Goal: Task Accomplishment & Management: Complete application form

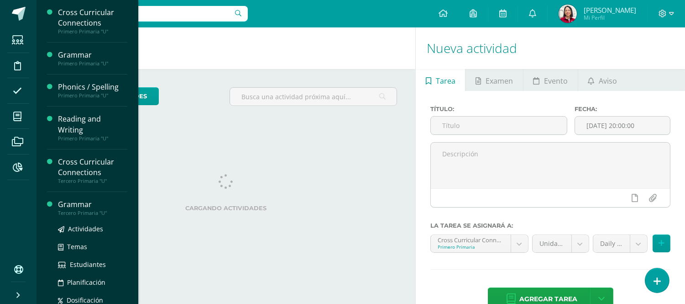
click at [84, 204] on div "Grammar" at bounding box center [92, 204] width 69 height 11
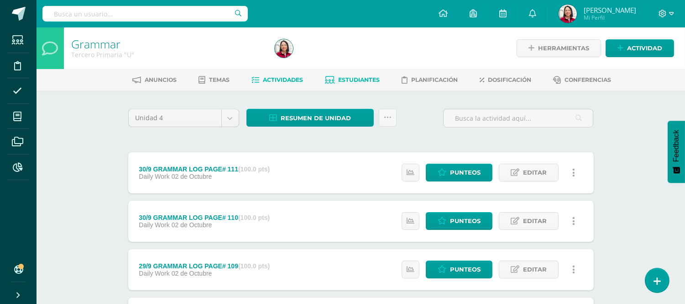
click at [360, 76] on span "Estudiantes" at bounding box center [359, 79] width 42 height 7
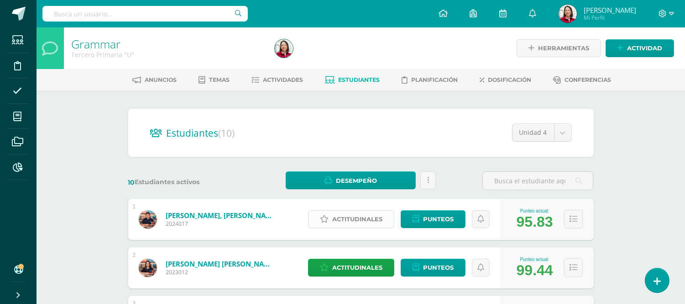
click at [364, 215] on span "Actitudinales" at bounding box center [357, 219] width 50 height 17
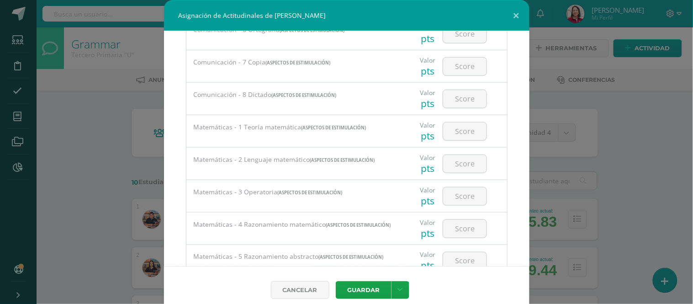
scroll to position [223, 0]
click at [453, 128] on input "number" at bounding box center [464, 130] width 43 height 18
type input "60"
click at [459, 161] on input "number" at bounding box center [464, 162] width 43 height 18
type input "60"
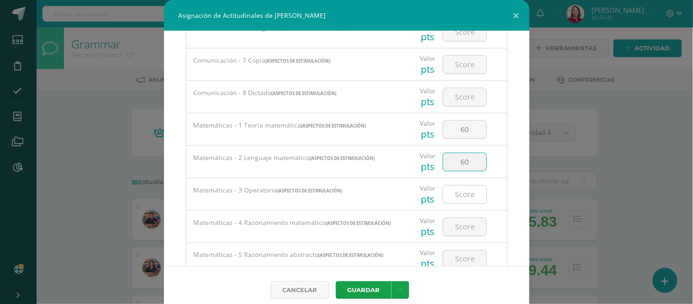
click at [452, 194] on input "number" at bounding box center [464, 194] width 43 height 18
type input "60"
click at [463, 225] on input "number" at bounding box center [464, 227] width 43 height 18
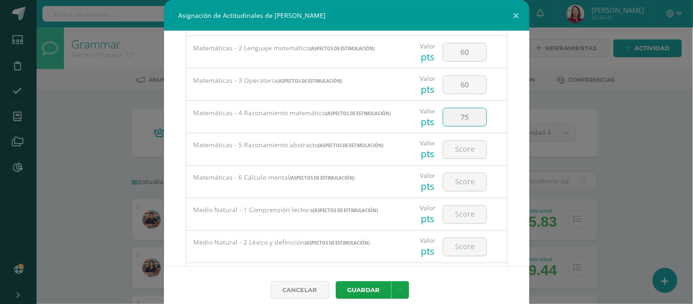
scroll to position [357, 0]
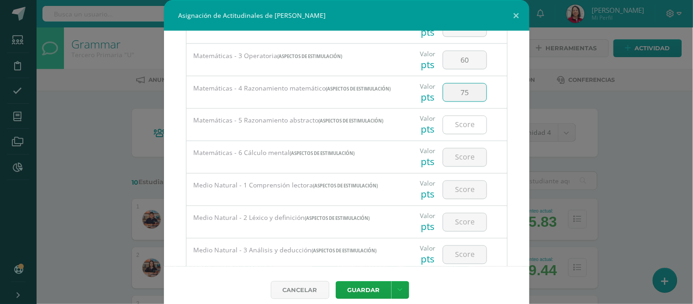
type input "75"
click at [459, 134] on input "number" at bounding box center [464, 125] width 43 height 18
type input "50"
click at [463, 163] on input "number" at bounding box center [464, 157] width 43 height 18
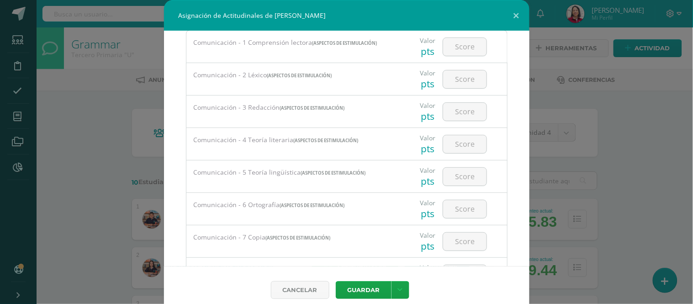
scroll to position [0, 0]
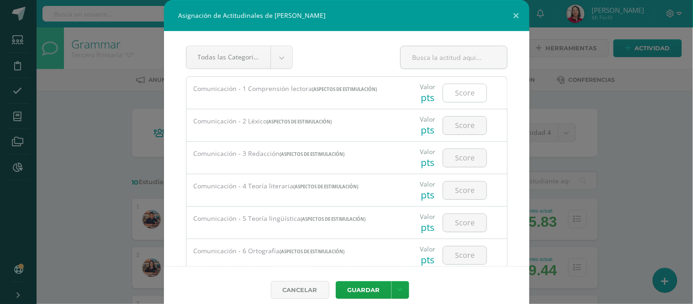
type input "40"
click at [459, 88] on input "number" at bounding box center [464, 93] width 43 height 18
drag, startPoint x: 446, startPoint y: 90, endPoint x: 468, endPoint y: 91, distance: 21.9
click at [470, 91] on input "93" at bounding box center [464, 93] width 43 height 18
type input "93"
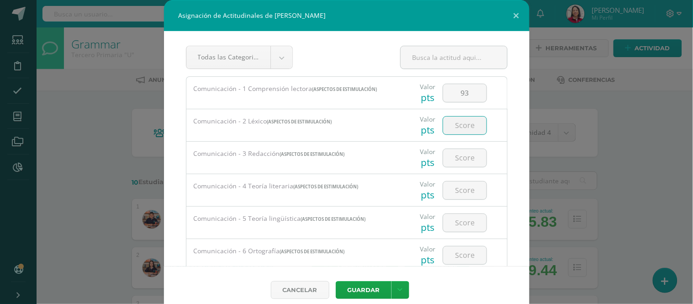
paste input "93"
type input "93"
paste input "93"
type input "93"
paste input "93"
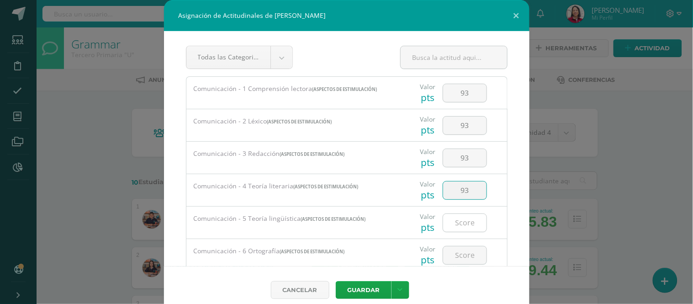
type input "93"
click at [463, 221] on input "number" at bounding box center [464, 223] width 43 height 18
paste input "93"
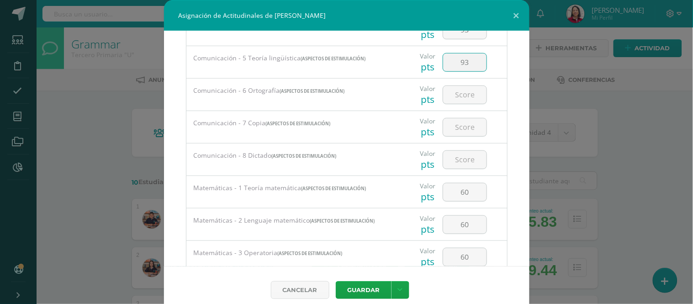
scroll to position [165, 0]
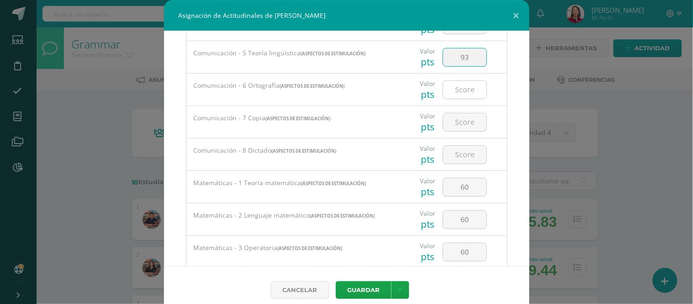
type input "93"
paste input "93"
type input "93"
paste input "93"
type input "93"
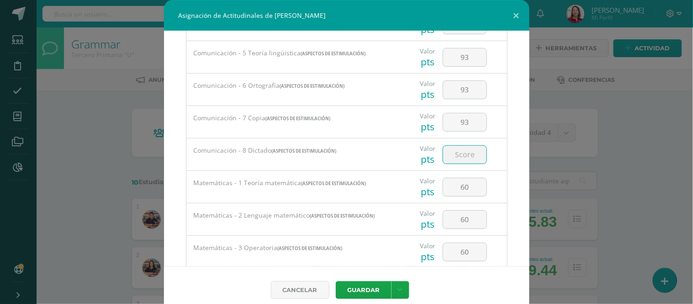
paste input "93"
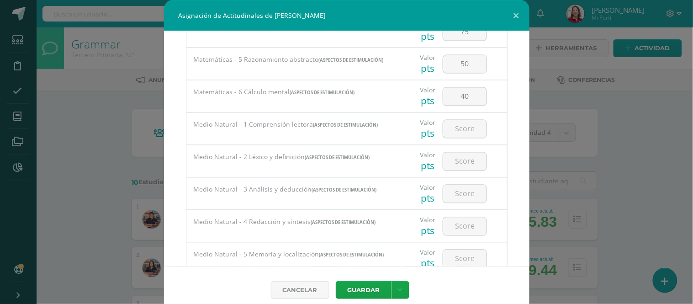
scroll to position [427, 0]
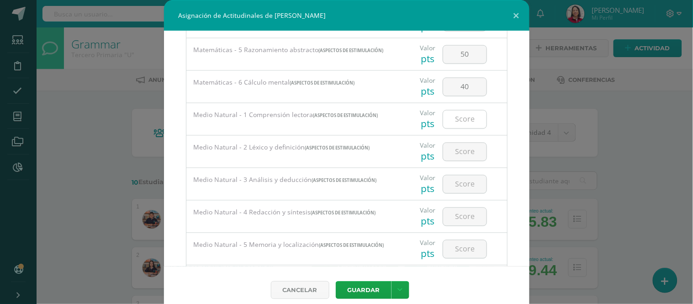
type input "93"
click at [448, 121] on input "number" at bounding box center [464, 120] width 43 height 18
drag, startPoint x: 448, startPoint y: 121, endPoint x: 463, endPoint y: 122, distance: 14.3
click at [463, 122] on input "94" at bounding box center [464, 120] width 43 height 18
type input "94"
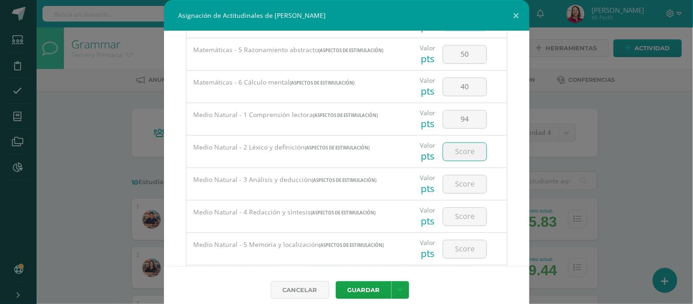
paste input "94"
type input "94"
paste input "94"
type input "94"
paste input "94"
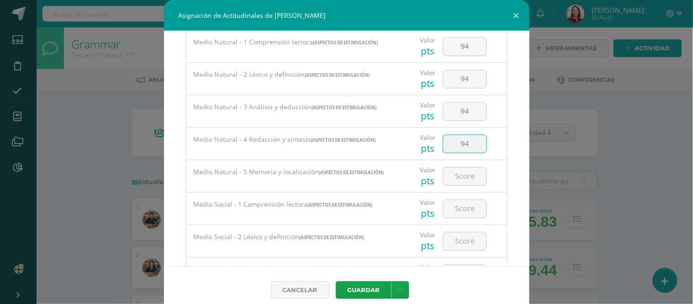
scroll to position [537, 0]
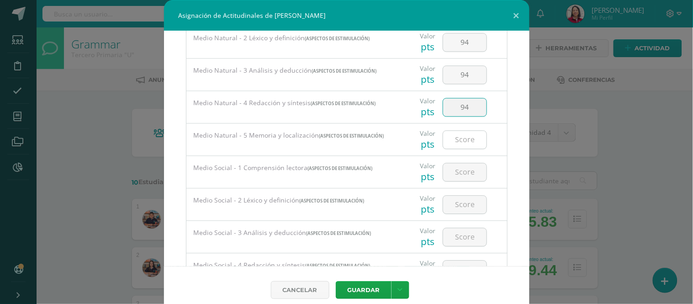
type input "94"
paste input "94"
type input "94"
click at [460, 175] on input "number" at bounding box center [464, 172] width 43 height 18
drag, startPoint x: 449, startPoint y: 168, endPoint x: 475, endPoint y: 172, distance: 26.7
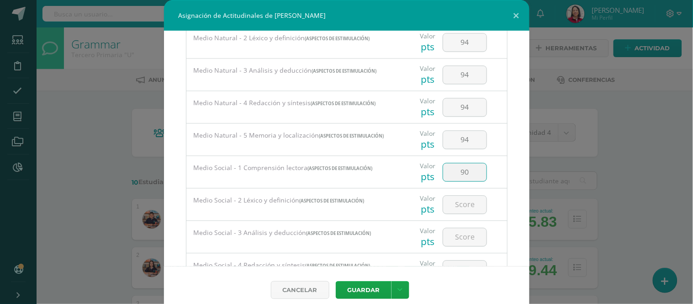
click at [475, 172] on input "90" at bounding box center [464, 172] width 43 height 18
type input "90"
paste input "90"
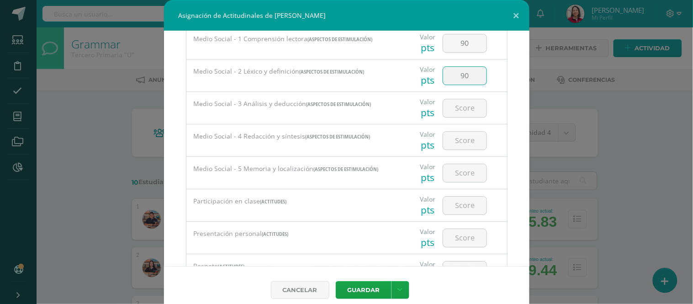
scroll to position [676, 0]
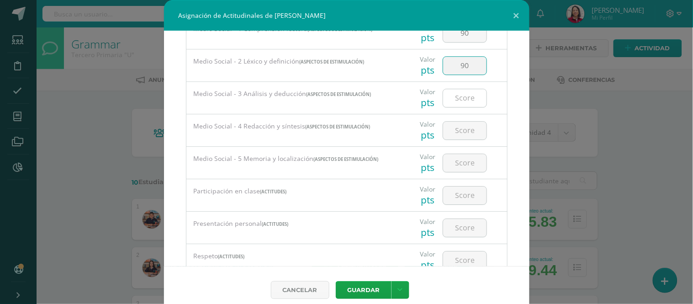
type input "90"
paste input "90"
type input "90"
paste input "90"
type input "90"
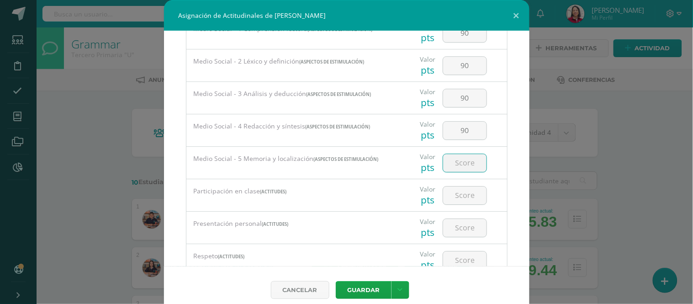
paste input "90"
type input "90"
drag, startPoint x: 459, startPoint y: 200, endPoint x: 521, endPoint y: 202, distance: 62.6
click at [459, 199] on input "number" at bounding box center [464, 195] width 43 height 18
type input "95"
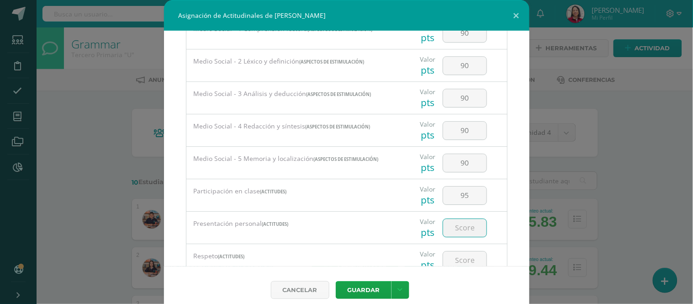
click at [458, 229] on input "number" at bounding box center [464, 228] width 43 height 18
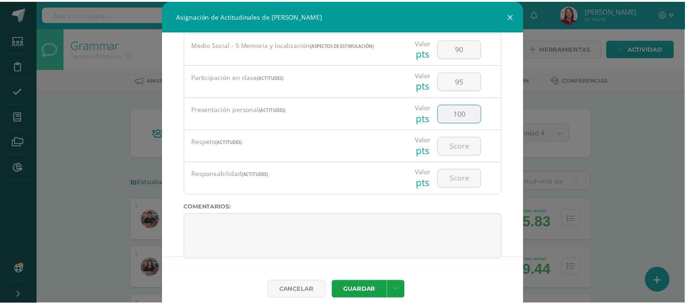
scroll to position [802, 0]
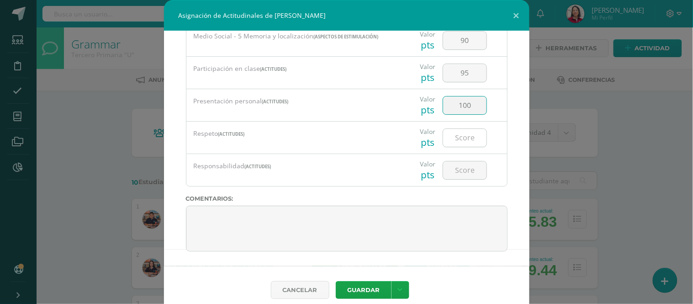
type input "100"
click at [457, 132] on input "number" at bounding box center [464, 138] width 43 height 18
type input "100"
click at [455, 169] on input "number" at bounding box center [464, 170] width 43 height 18
type input "95"
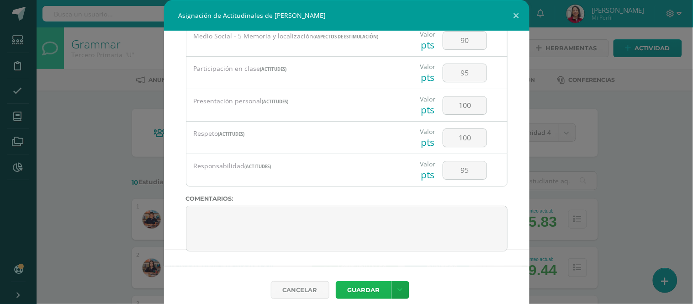
click at [359, 288] on button "Guardar" at bounding box center [364, 290] width 56 height 18
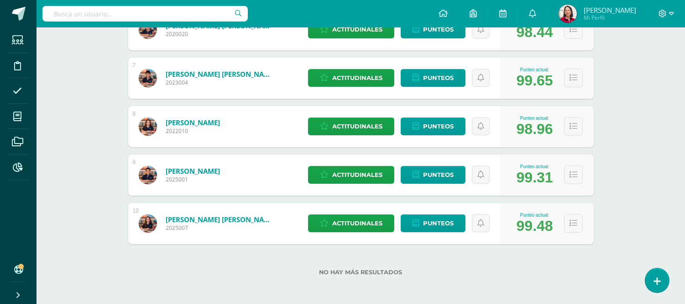
scroll to position [0, 0]
